Goal: Task Accomplishment & Management: Use online tool/utility

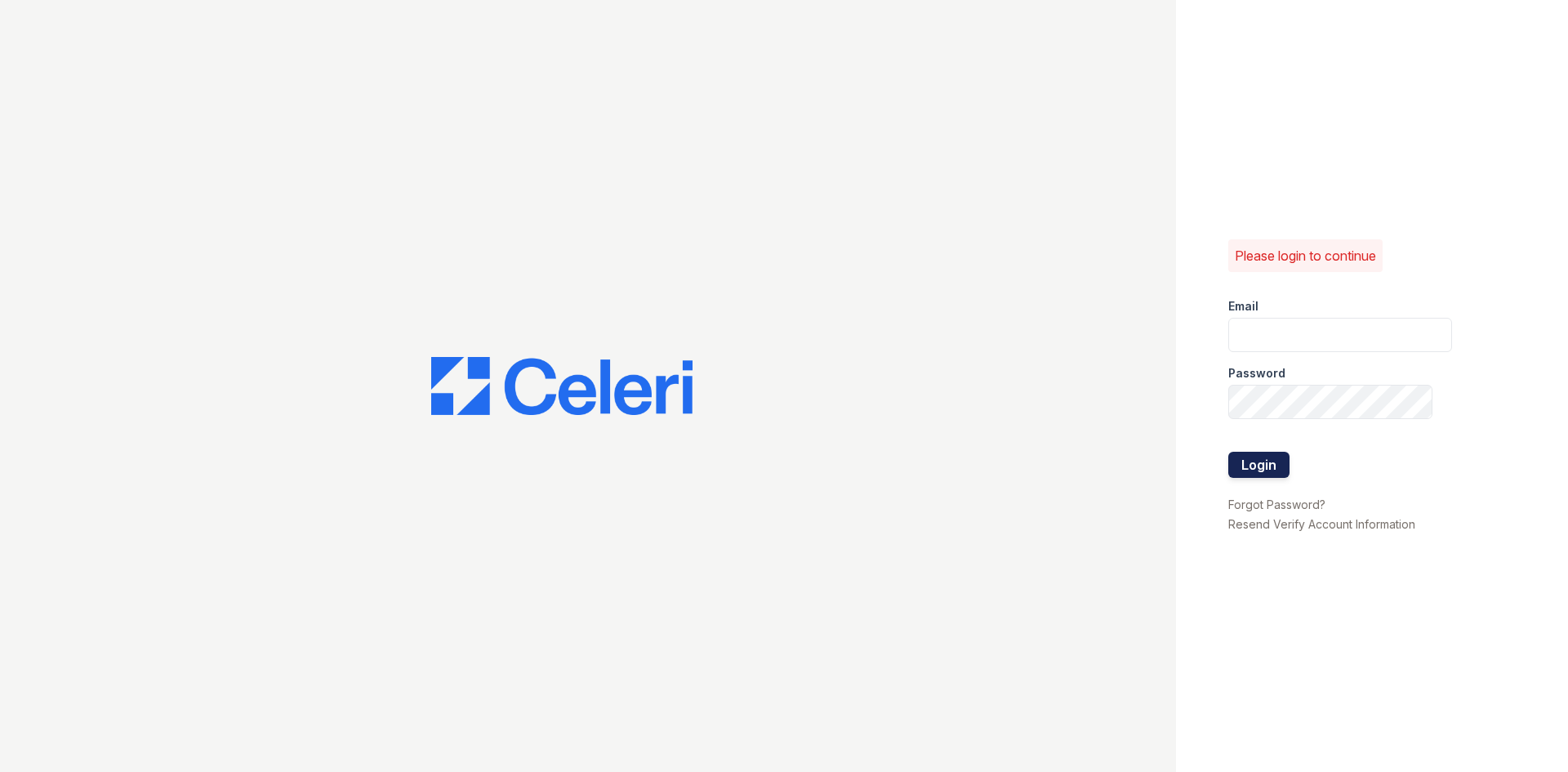
type input "[EMAIL_ADDRESS][DOMAIN_NAME]"
click at [1260, 472] on button "Login" at bounding box center [1259, 464] width 62 height 26
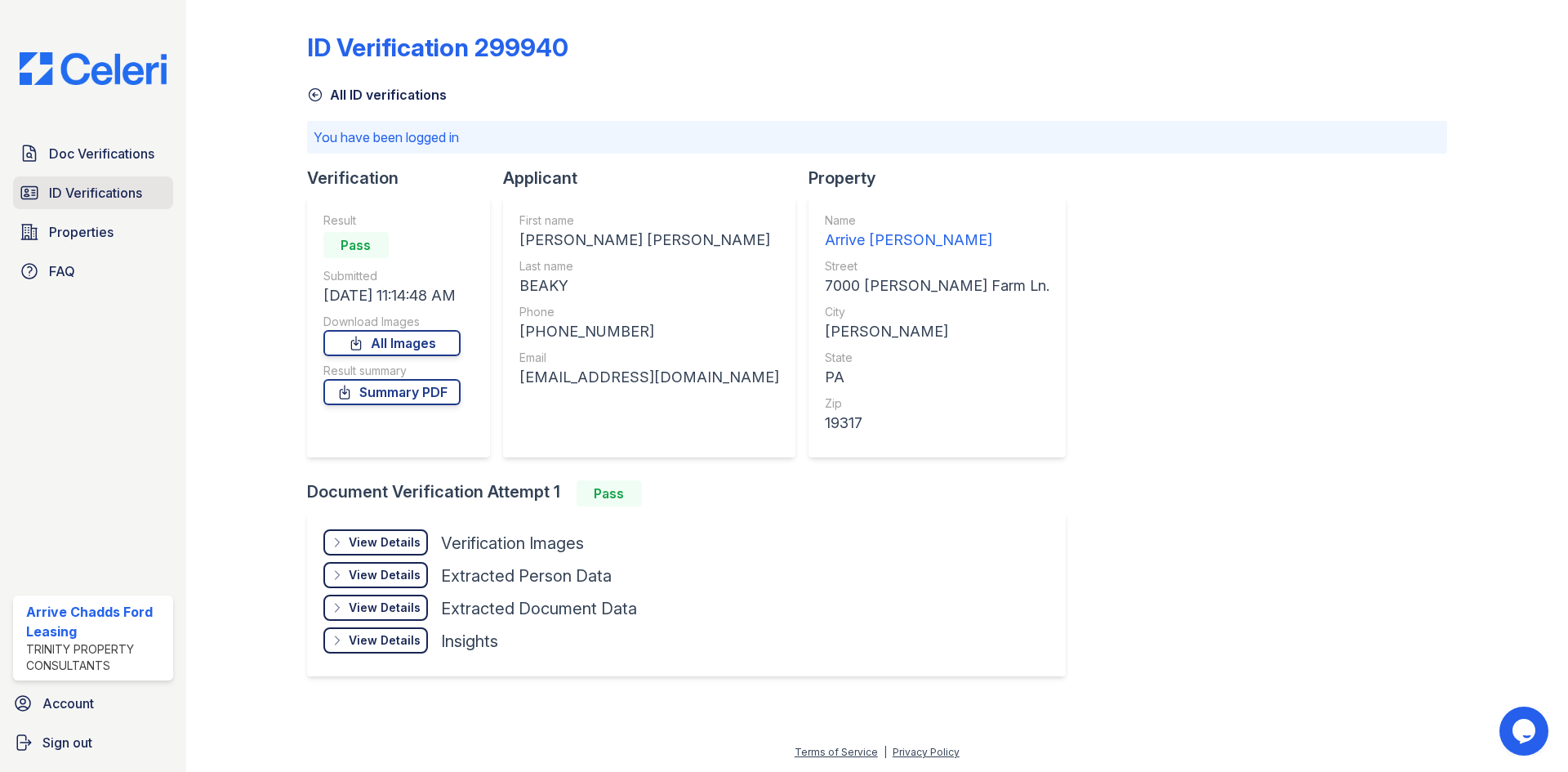
click at [65, 192] on span "ID Verifications" at bounding box center [95, 193] width 93 height 20
